Goal: Navigation & Orientation: Find specific page/section

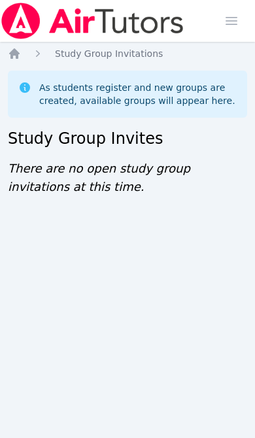
click at [17, 58] on icon "Breadcrumb" at bounding box center [14, 53] width 10 height 10
click at [18, 58] on icon "Breadcrumb" at bounding box center [14, 53] width 10 height 10
